Goal: Information Seeking & Learning: Learn about a topic

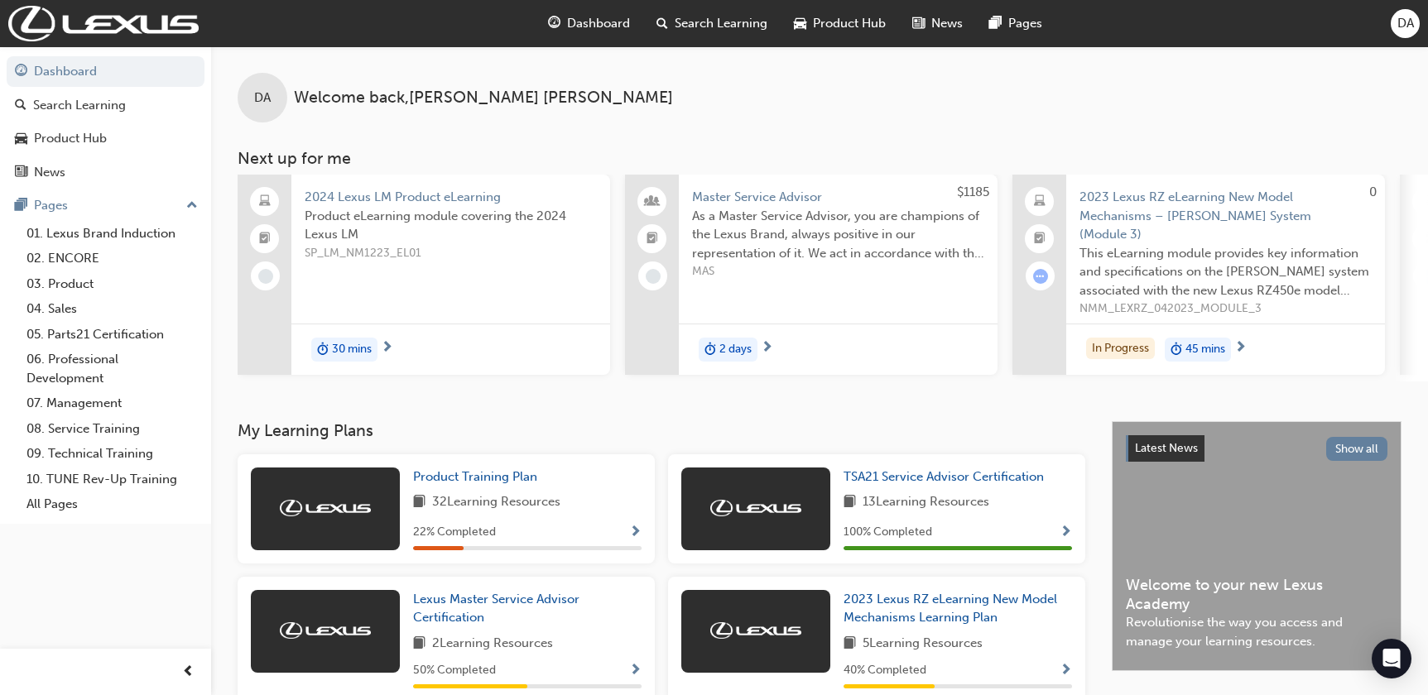
scroll to position [20, 0]
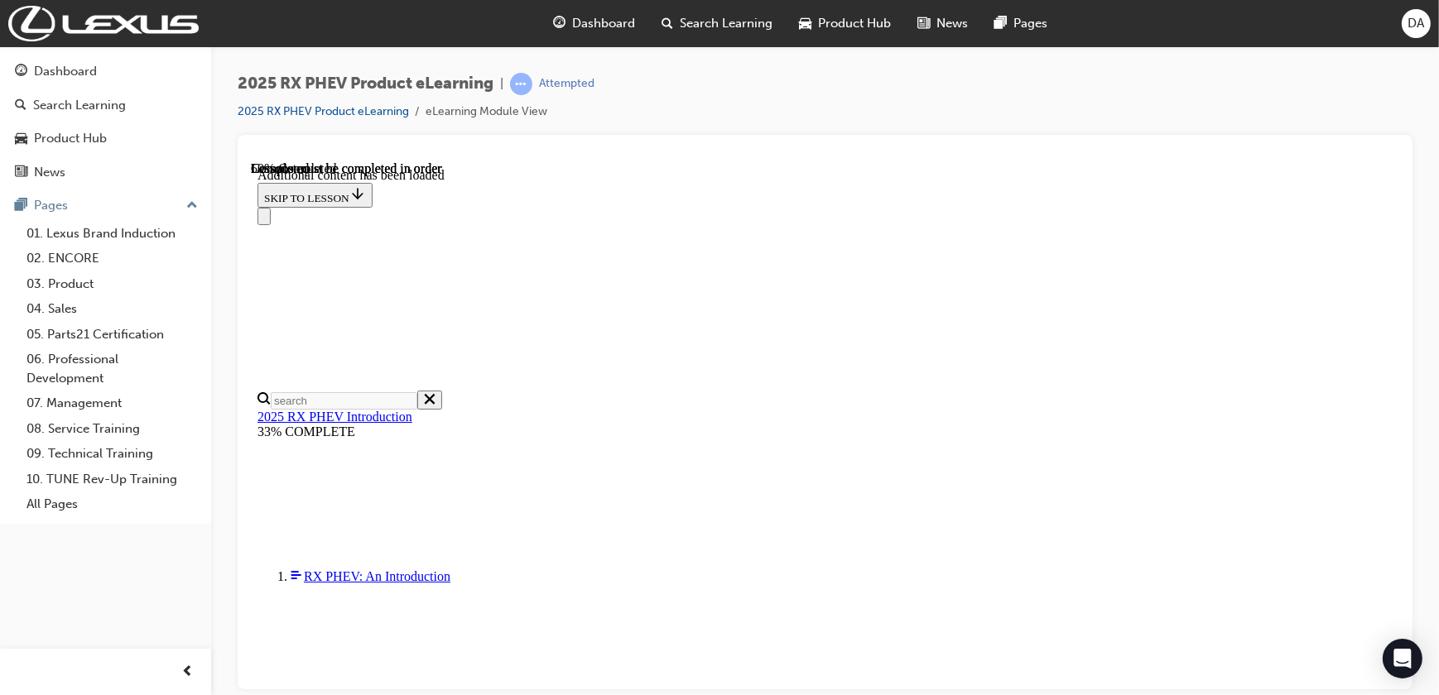
scroll to position [1518, 0]
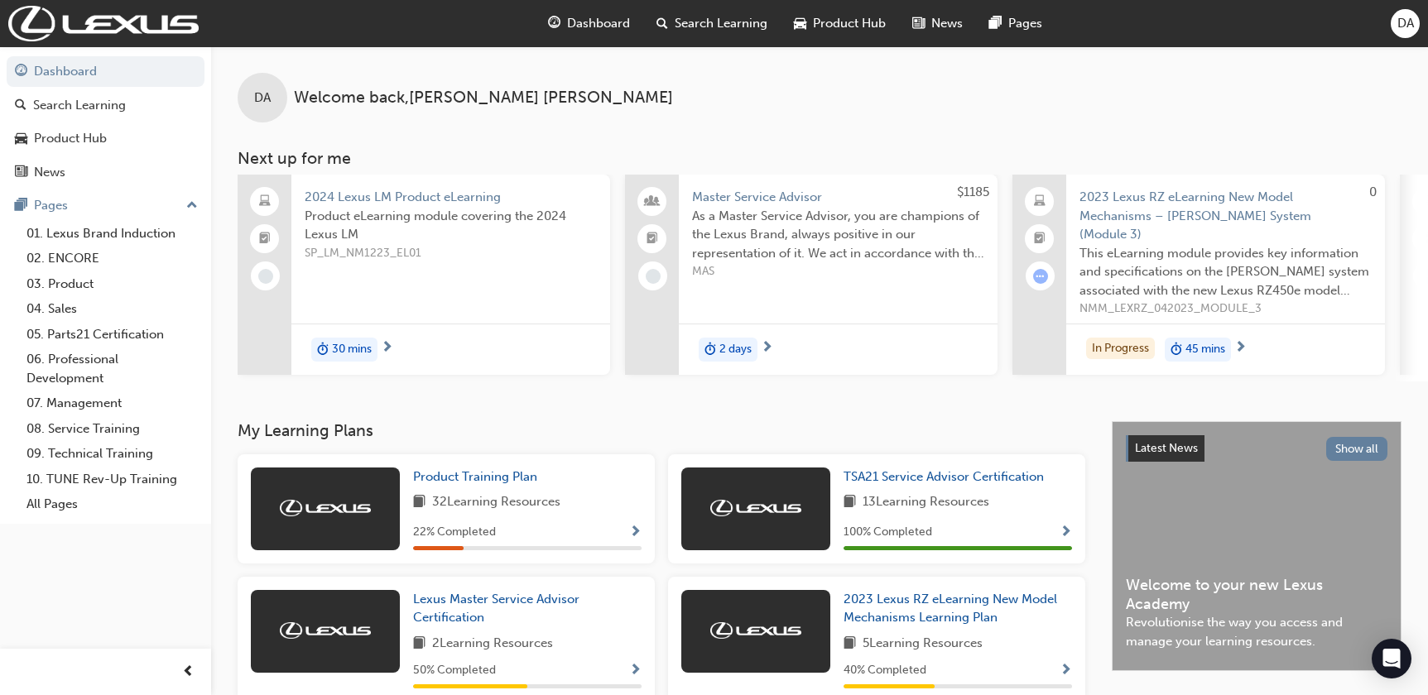
scroll to position [20, 0]
